Goal: Task Accomplishment & Management: Manage account settings

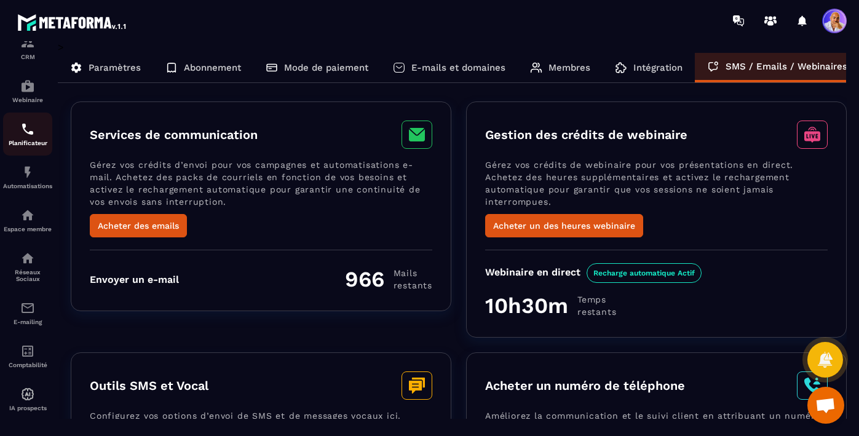
scroll to position [128, 0]
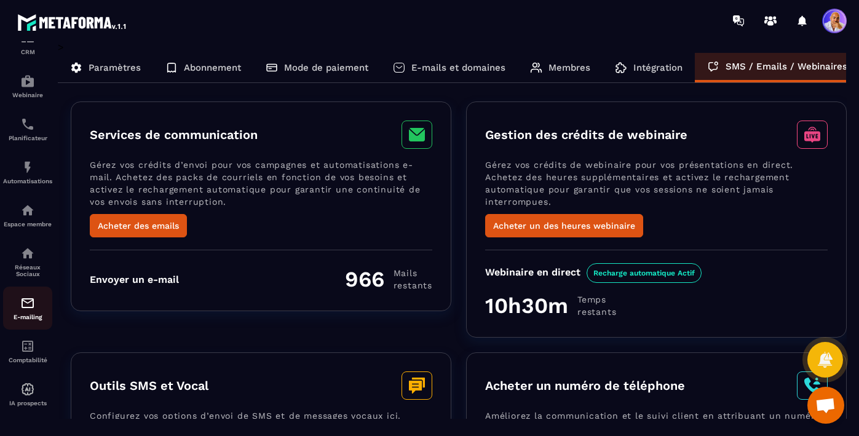
click at [25, 306] on img at bounding box center [27, 303] width 15 height 15
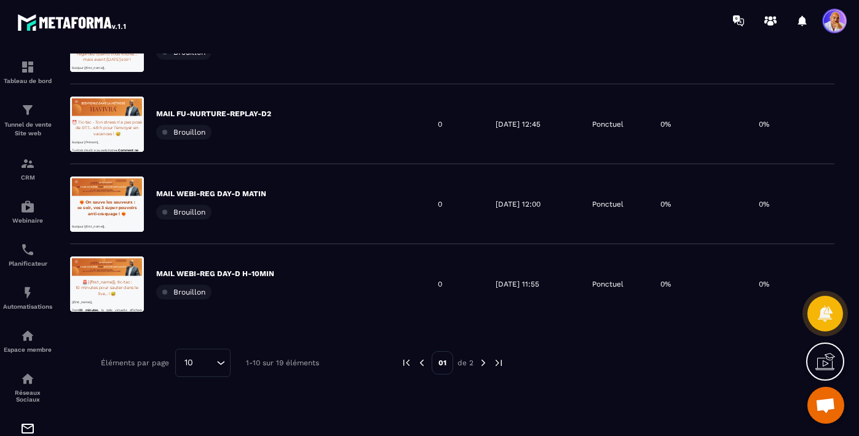
scroll to position [633, 0]
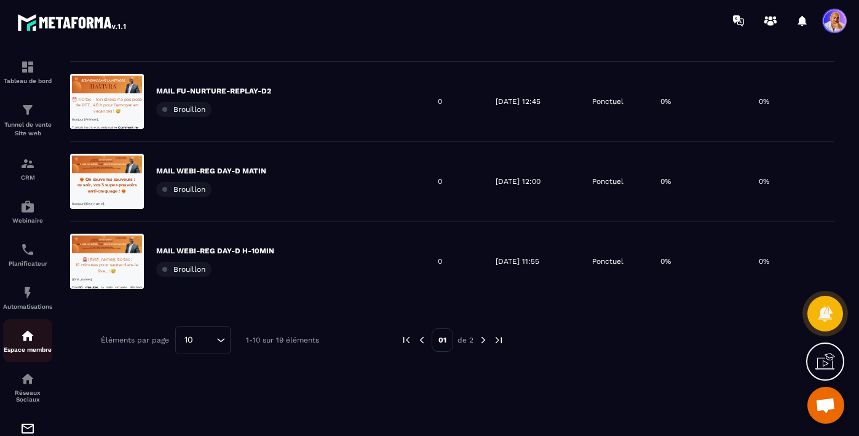
click at [33, 341] on img at bounding box center [27, 335] width 15 height 15
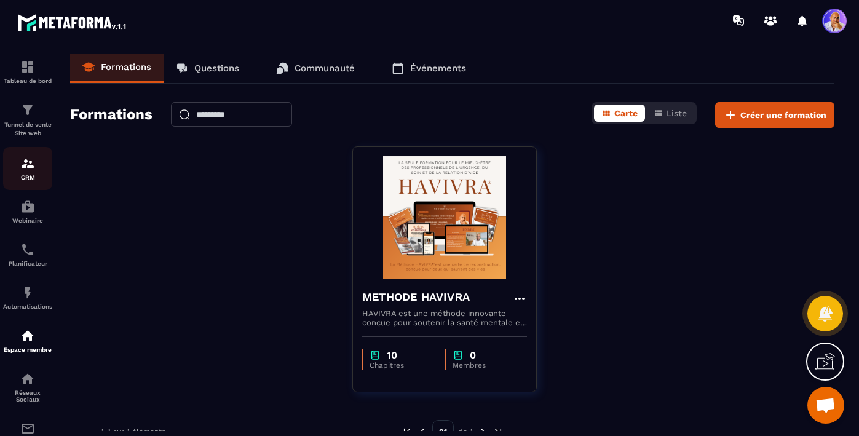
click at [26, 166] on img at bounding box center [27, 163] width 15 height 15
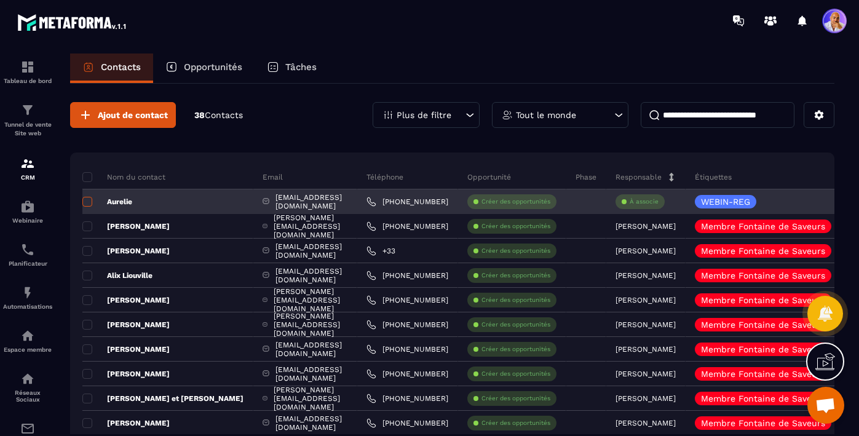
click at [87, 203] on span at bounding box center [87, 202] width 10 height 10
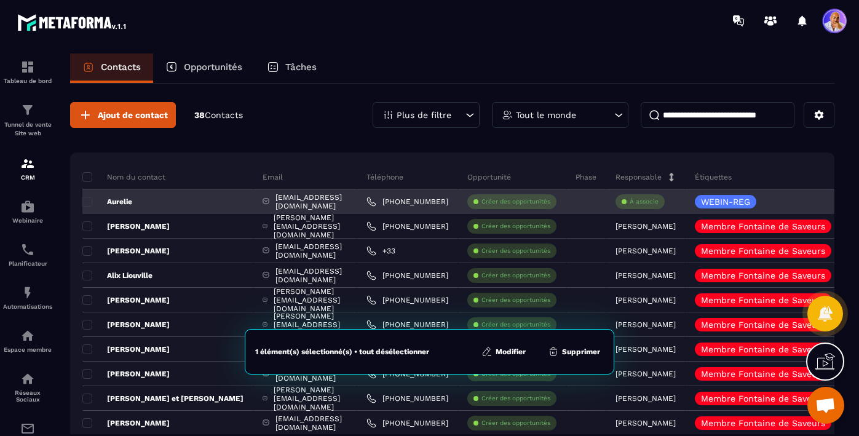
click at [124, 201] on p "Aurelie" at bounding box center [107, 202] width 50 height 10
